Goal: Navigation & Orientation: Find specific page/section

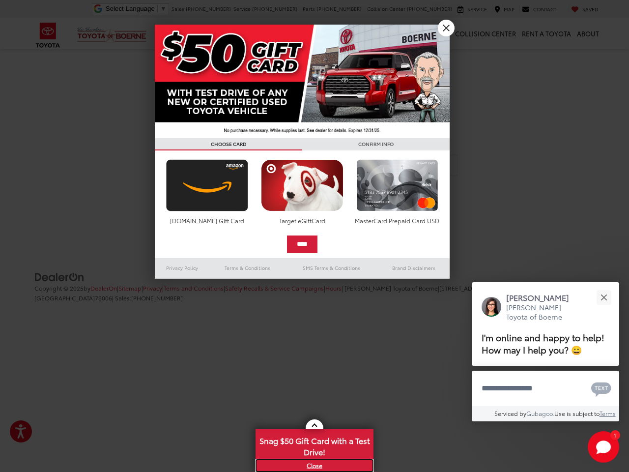
click at [315, 465] on link "X" at bounding box center [315, 465] width 116 height 11
click at [315, 445] on div at bounding box center [314, 236] width 629 height 472
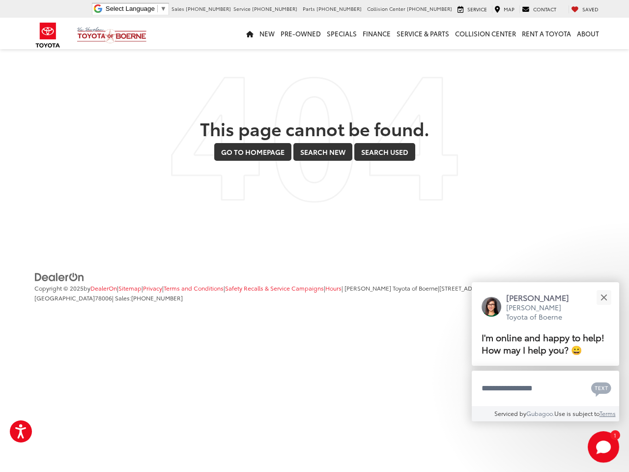
click at [315, 341] on html "Accessibility Screen-Reader Guide, Feedback, and Issue Reporting | New window […" at bounding box center [314, 170] width 629 height 341
click at [446, 28] on link "Service & Parts" at bounding box center [423, 33] width 58 height 31
click at [229, 144] on link "Go to Homepage" at bounding box center [252, 152] width 77 height 18
click at [376, 144] on link "Search Used" at bounding box center [384, 152] width 61 height 18
click at [207, 192] on div "This page cannot be found. Go to Homepage Go to Homepage Search New Search New …" at bounding box center [314, 140] width 575 height 126
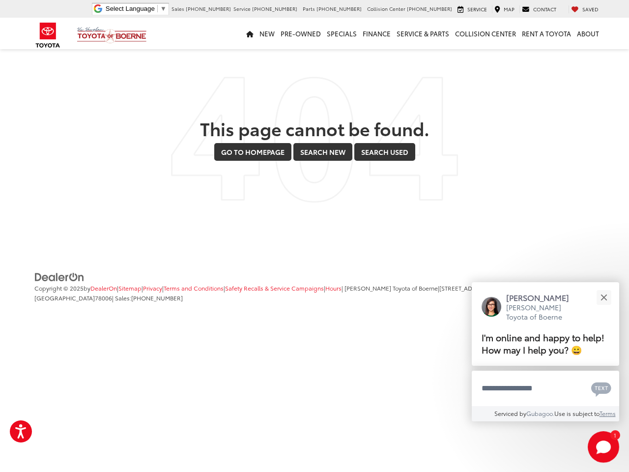
click at [302, 192] on div "This page cannot be found. Go to Homepage Go to Homepage Search New Search New …" at bounding box center [314, 140] width 575 height 126
click at [397, 192] on div "This page cannot be found. Go to Homepage Go to Homepage Search New Search New …" at bounding box center [314, 140] width 575 height 126
click at [302, 244] on div "This page cannot be found. Go to Homepage Go to Homepage Search New Search New …" at bounding box center [314, 165] width 629 height 331
